Goal: Task Accomplishment & Management: Manage account settings

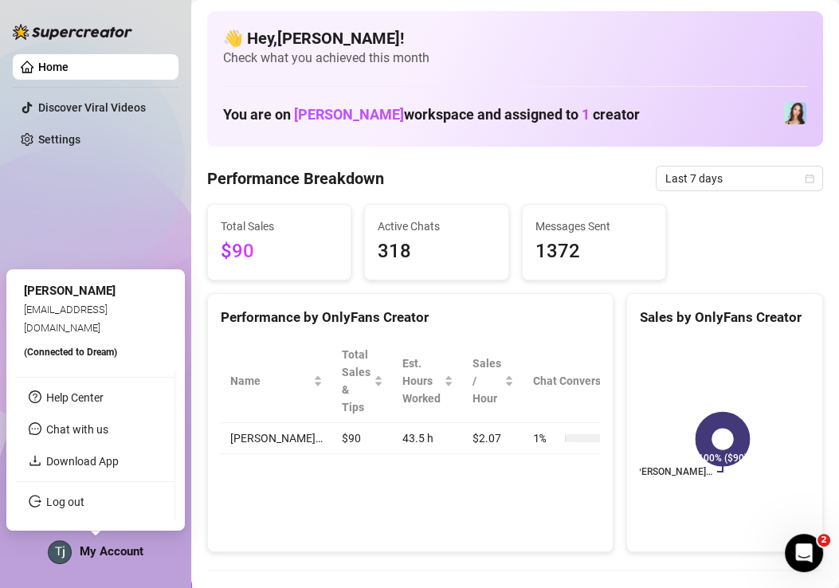
click at [102, 316] on span "[EMAIL_ADDRESS][DOMAIN_NAME]" at bounding box center [66, 317] width 84 height 29
click at [104, 178] on div "Home Discover Viral Videos Settings My Account" at bounding box center [96, 286] width 166 height 573
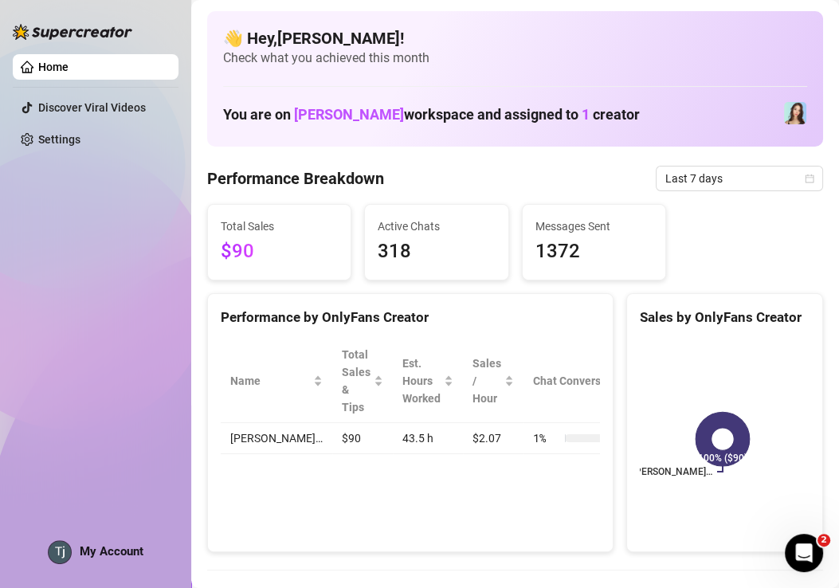
click at [68, 66] on link "Home" at bounding box center [53, 67] width 30 height 13
click at [68, 146] on link "Settings" at bounding box center [59, 139] width 42 height 13
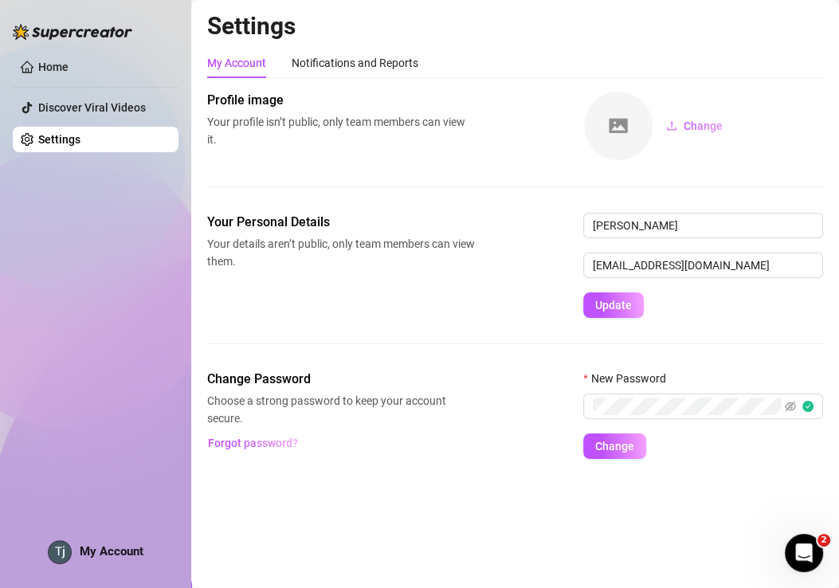
click at [68, 146] on link "Settings" at bounding box center [59, 139] width 42 height 13
click at [68, 73] on link "Home" at bounding box center [53, 67] width 30 height 13
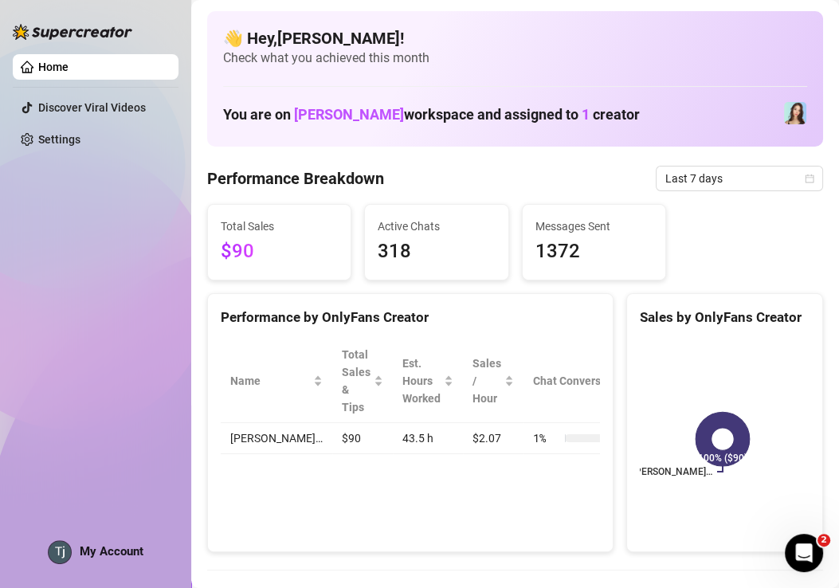
click at [96, 546] on span "My Account" at bounding box center [112, 551] width 64 height 14
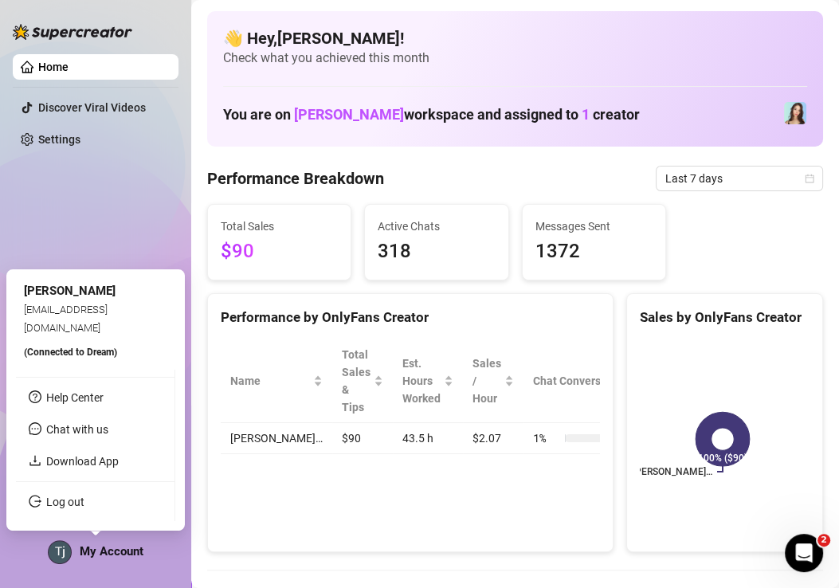
click at [94, 344] on div "(Connected to Dream )" at bounding box center [95, 351] width 143 height 18
click at [77, 241] on div "Home Discover Viral Videos Settings My Account" at bounding box center [96, 286] width 166 height 573
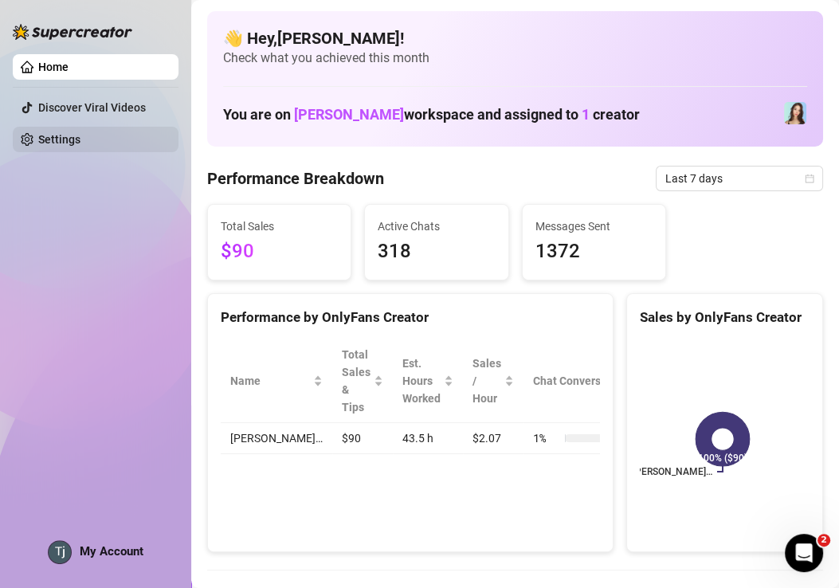
click at [75, 143] on link "Settings" at bounding box center [59, 139] width 42 height 13
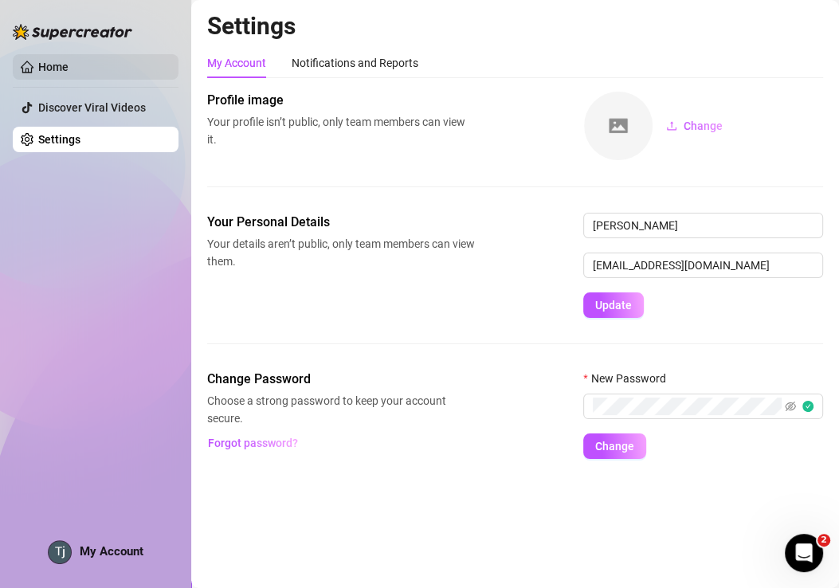
click at [41, 68] on link "Home" at bounding box center [53, 67] width 30 height 13
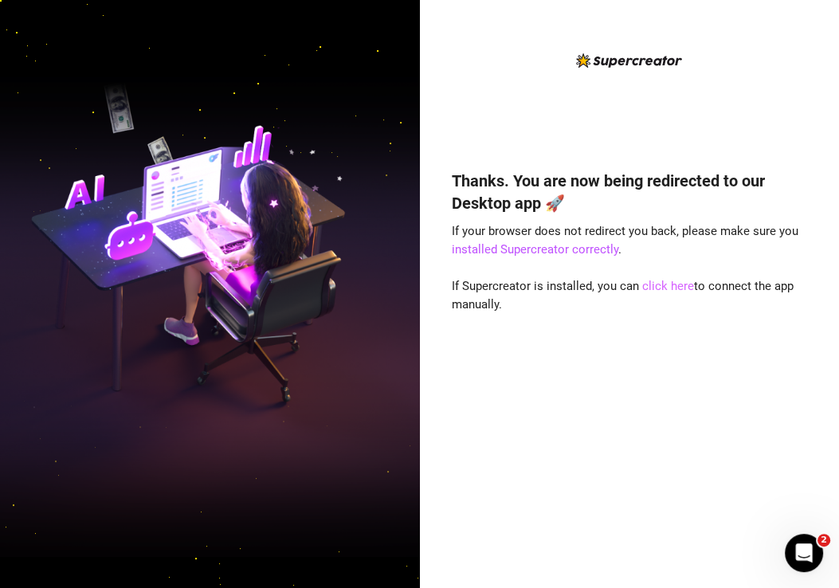
click at [666, 289] on link "click here" at bounding box center [668, 286] width 52 height 14
click at [677, 288] on link "click here" at bounding box center [668, 286] width 52 height 14
click at [670, 282] on link "click here" at bounding box center [668, 286] width 52 height 14
click at [663, 282] on link "click here" at bounding box center [668, 286] width 52 height 14
click at [675, 282] on link "click here" at bounding box center [668, 286] width 52 height 14
